Goal: Task Accomplishment & Management: Use online tool/utility

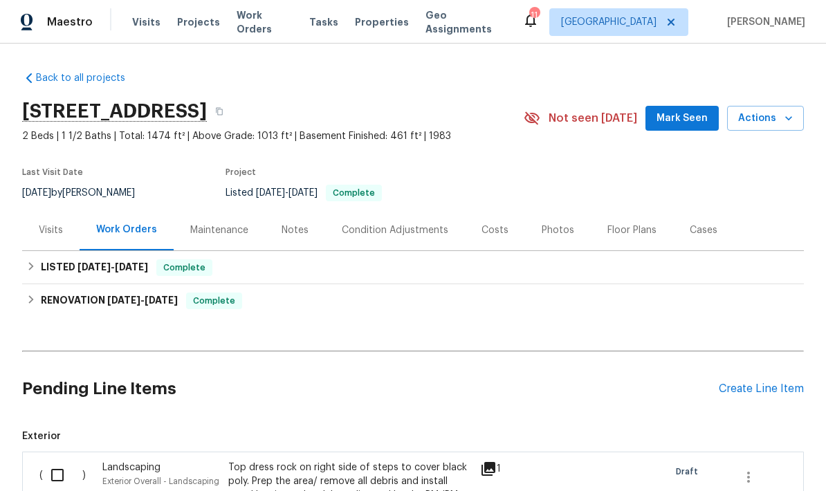
scroll to position [-3, 0]
click at [246, 19] on span "Work Orders" at bounding box center [265, 22] width 56 height 28
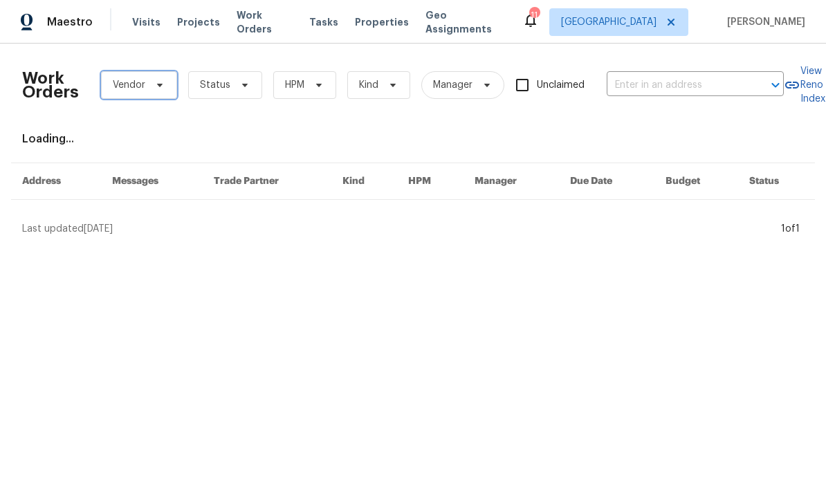
click at [118, 82] on span "Vendor" at bounding box center [129, 85] width 33 height 14
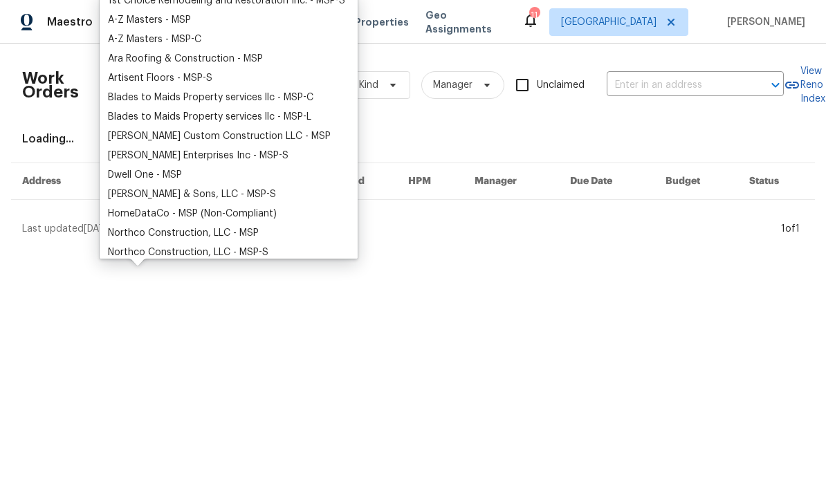
scroll to position [65, 0]
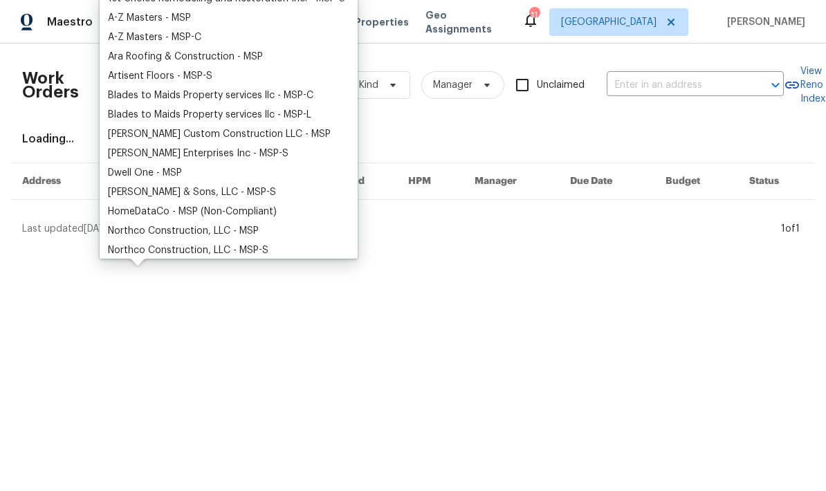
click at [122, 78] on div "Artisent Floors - MSP-S" at bounding box center [160, 76] width 105 height 14
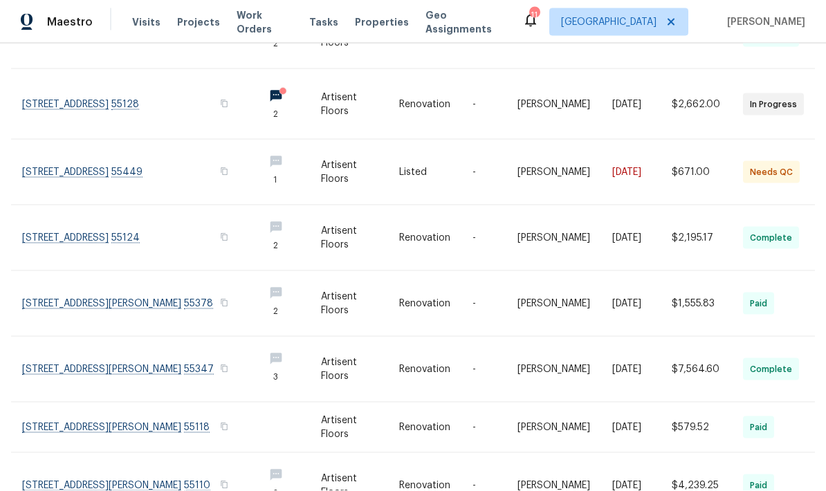
scroll to position [55, 0]
click at [804, 469] on div "Work Orders Artisent Floors - MSP-S Status HPM Kind Manager Unclaimed ​ View Re…" at bounding box center [413, 268] width 826 height 448
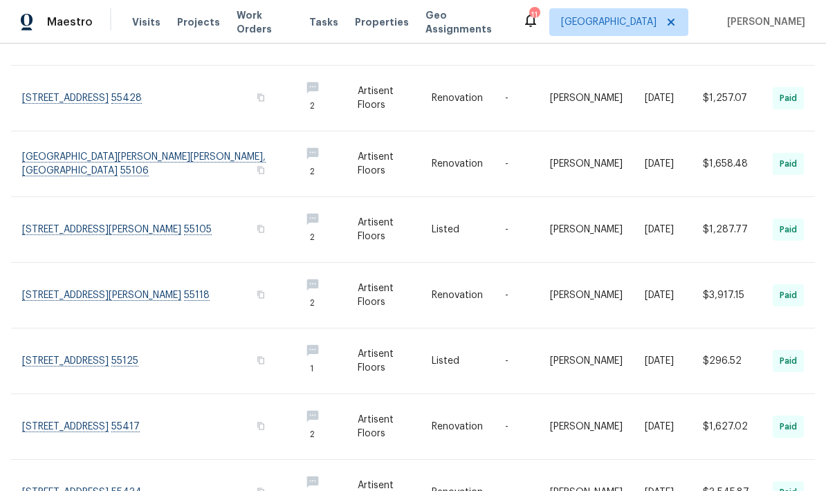
scroll to position [280, 0]
click at [55, 149] on link at bounding box center [155, 163] width 267 height 65
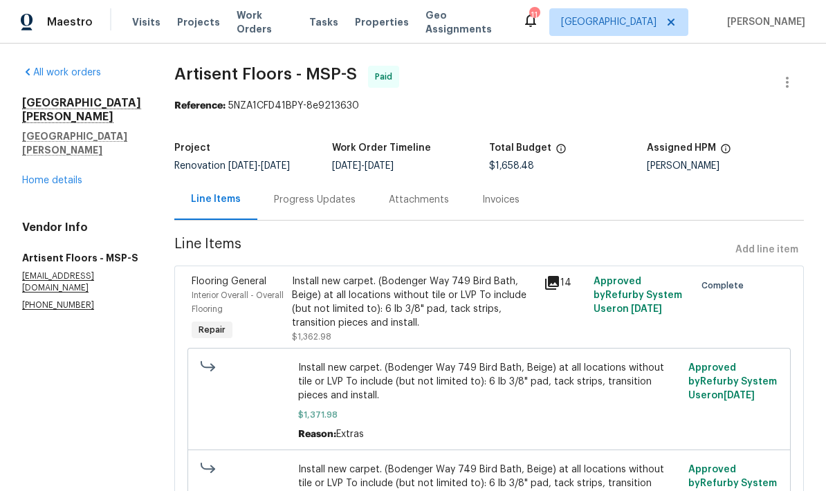
scroll to position [-1, 0]
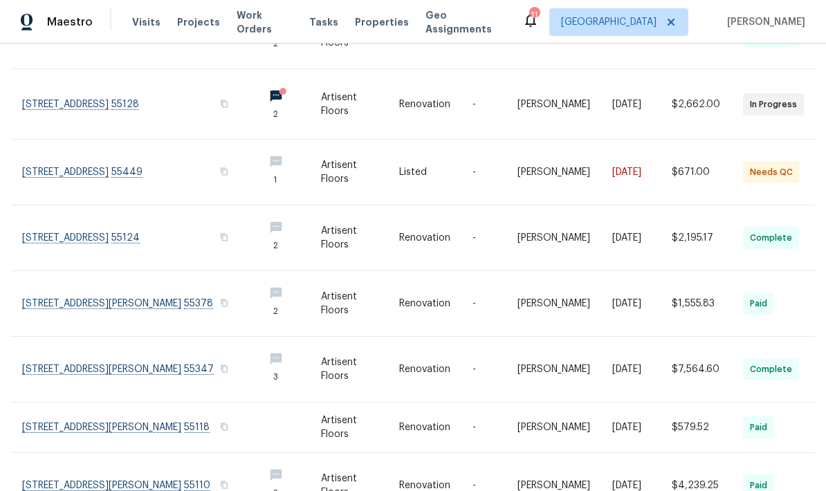
scroll to position [55, 0]
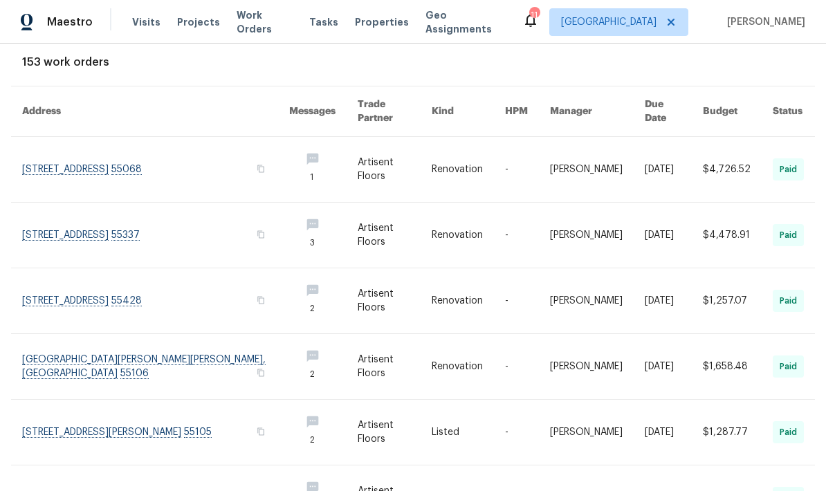
scroll to position [76, 0]
click at [57, 138] on link at bounding box center [155, 170] width 267 height 65
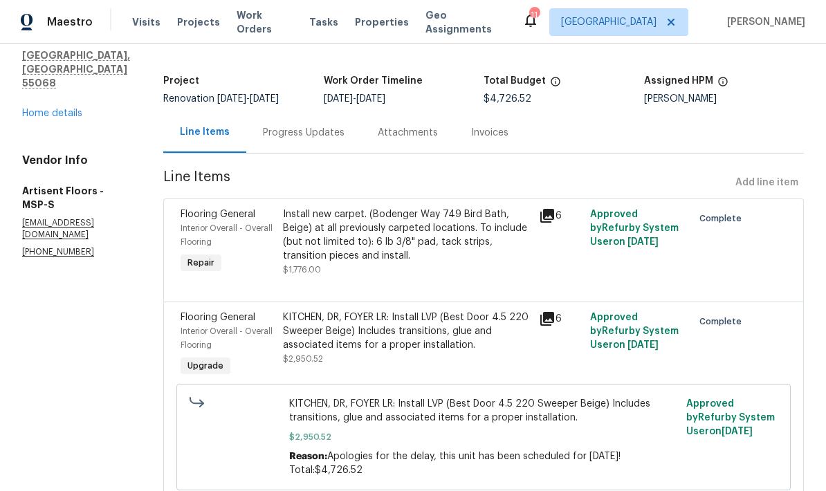
scroll to position [66, 0]
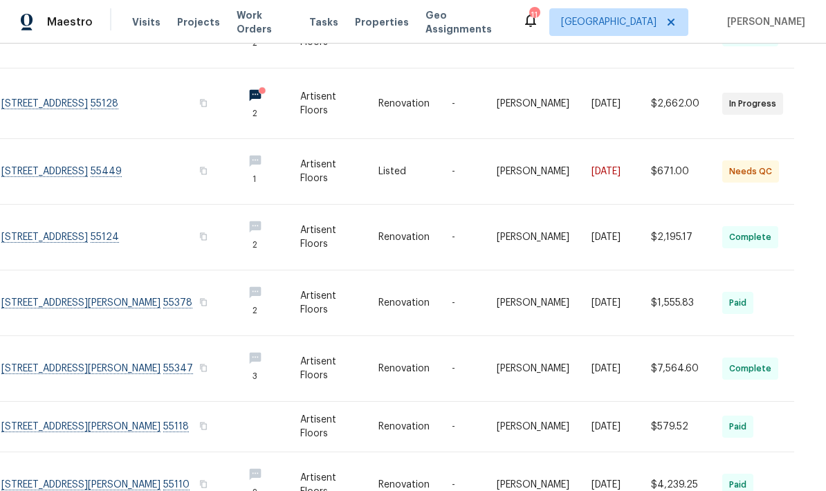
scroll to position [352, 21]
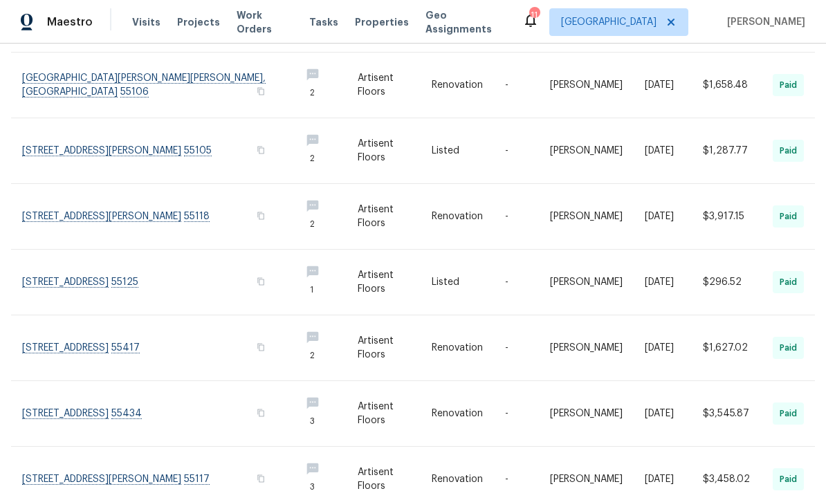
scroll to position [358, 0]
click at [55, 448] on link at bounding box center [155, 480] width 267 height 65
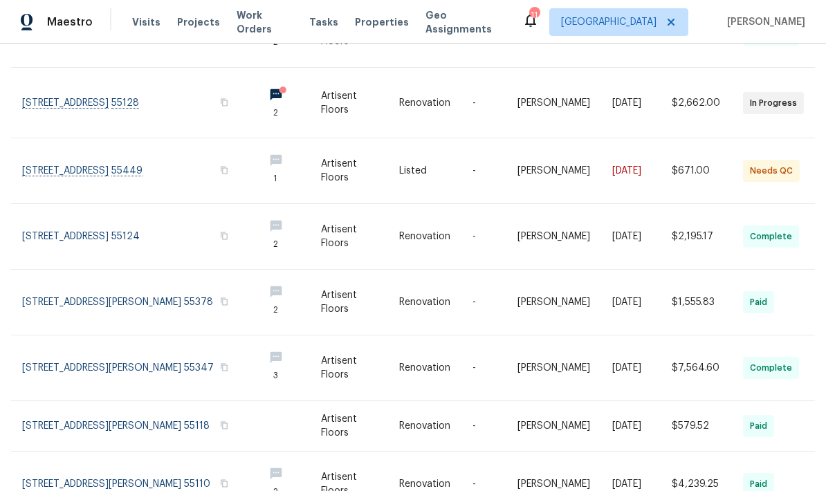
scroll to position [352, 0]
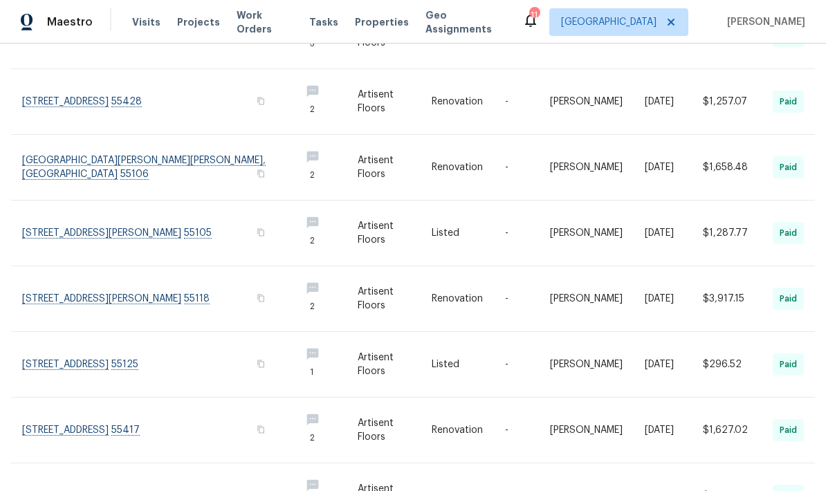
scroll to position [275, 0]
click at [58, 333] on link at bounding box center [155, 365] width 267 height 65
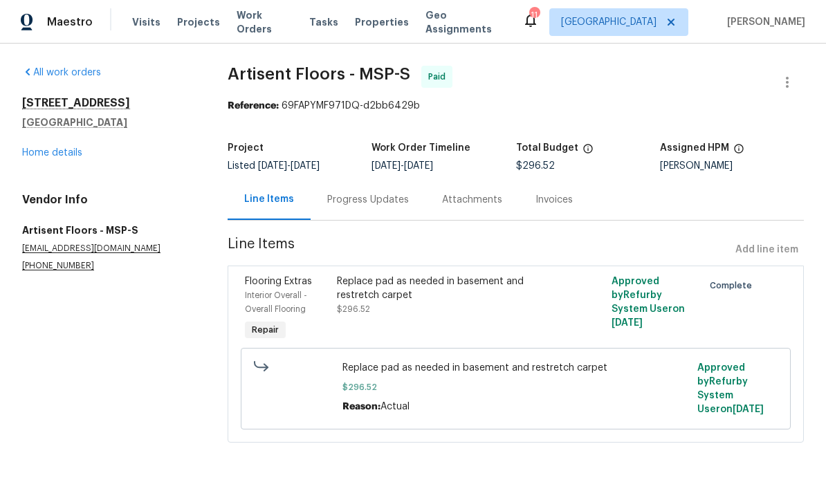
click at [40, 157] on link "Home details" at bounding box center [52, 153] width 60 height 10
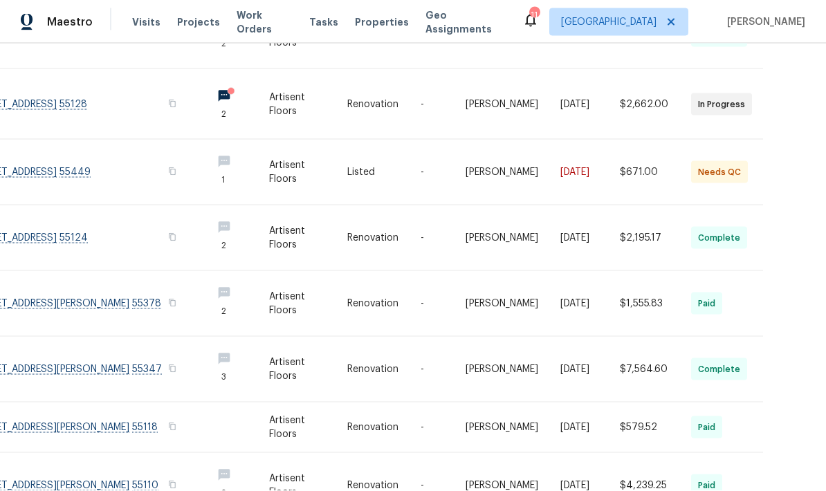
scroll to position [55, 0]
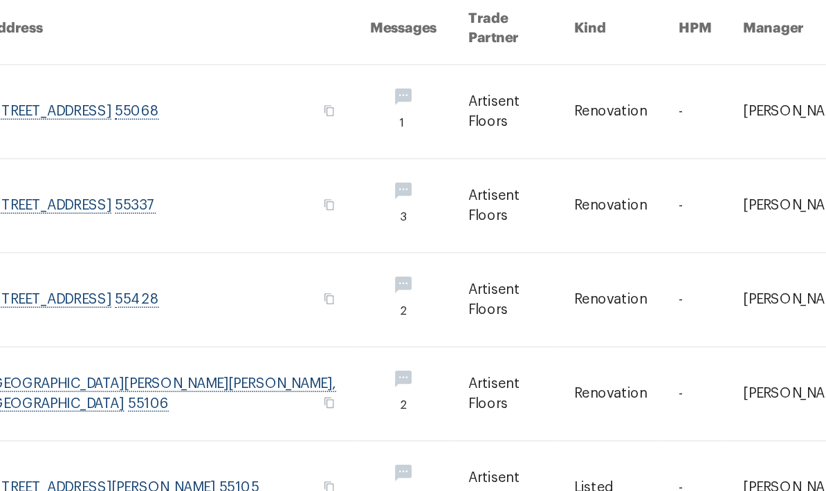
scroll to position [42, 33]
